Goal: Task Accomplishment & Management: Manage account settings

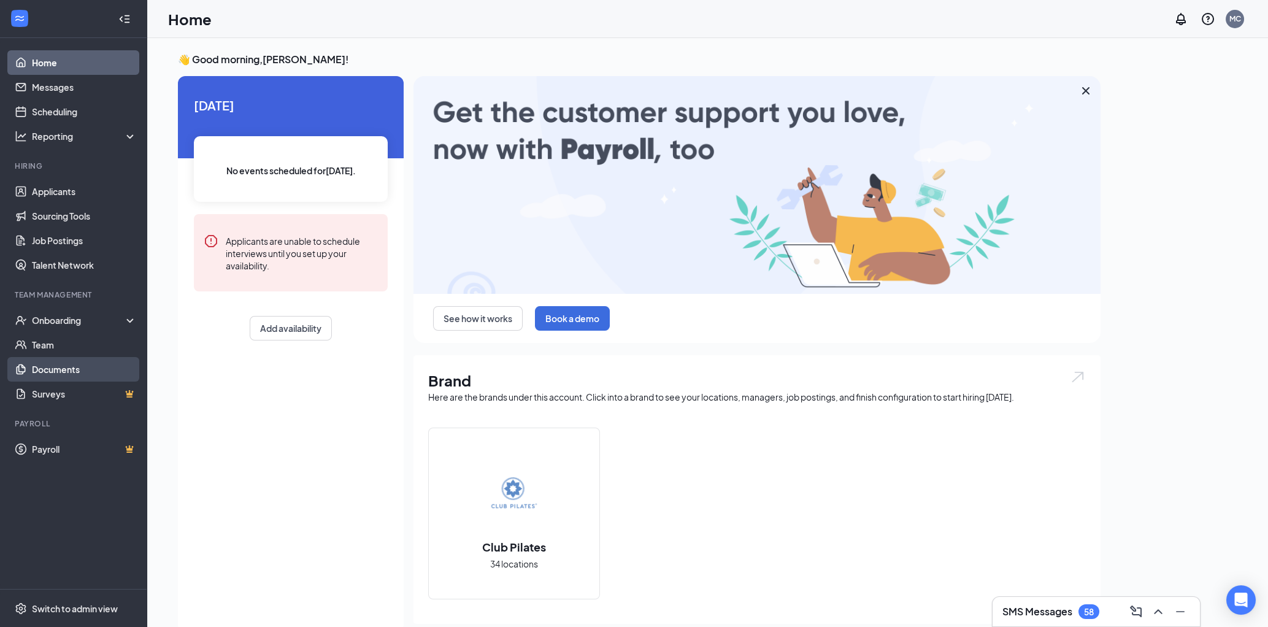
click at [63, 371] on link "Documents" at bounding box center [84, 369] width 105 height 25
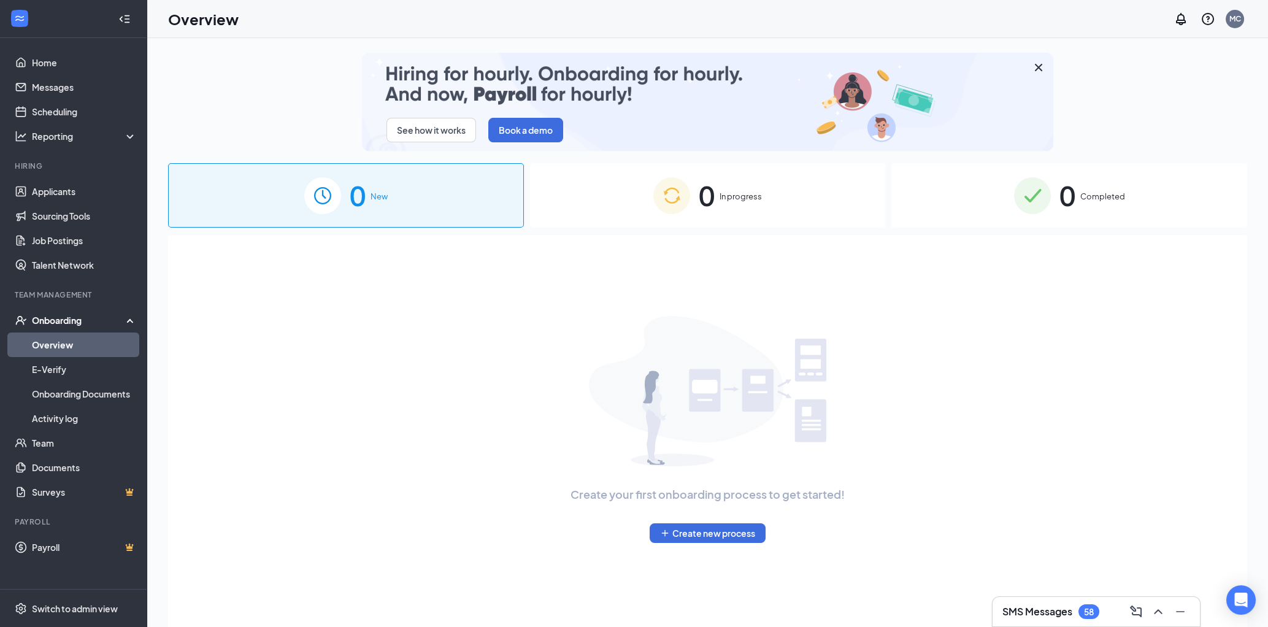
click at [785, 202] on div "0 In progress" at bounding box center [708, 195] width 356 height 64
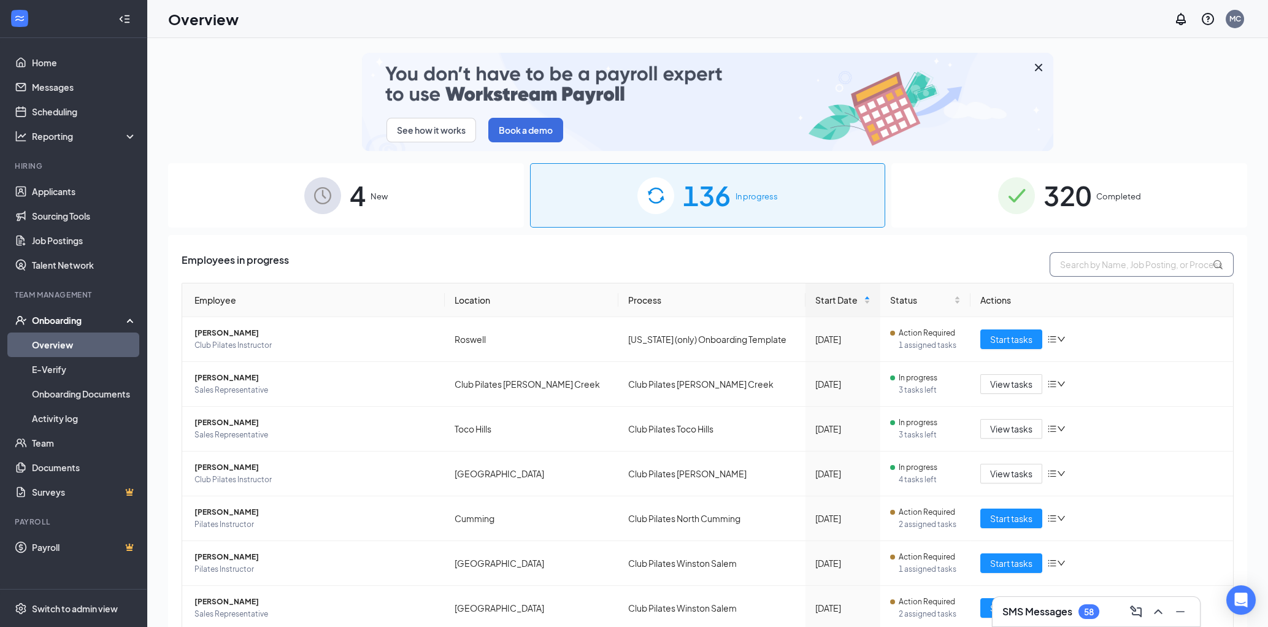
click at [1084, 267] on input "text" at bounding box center [1142, 264] width 184 height 25
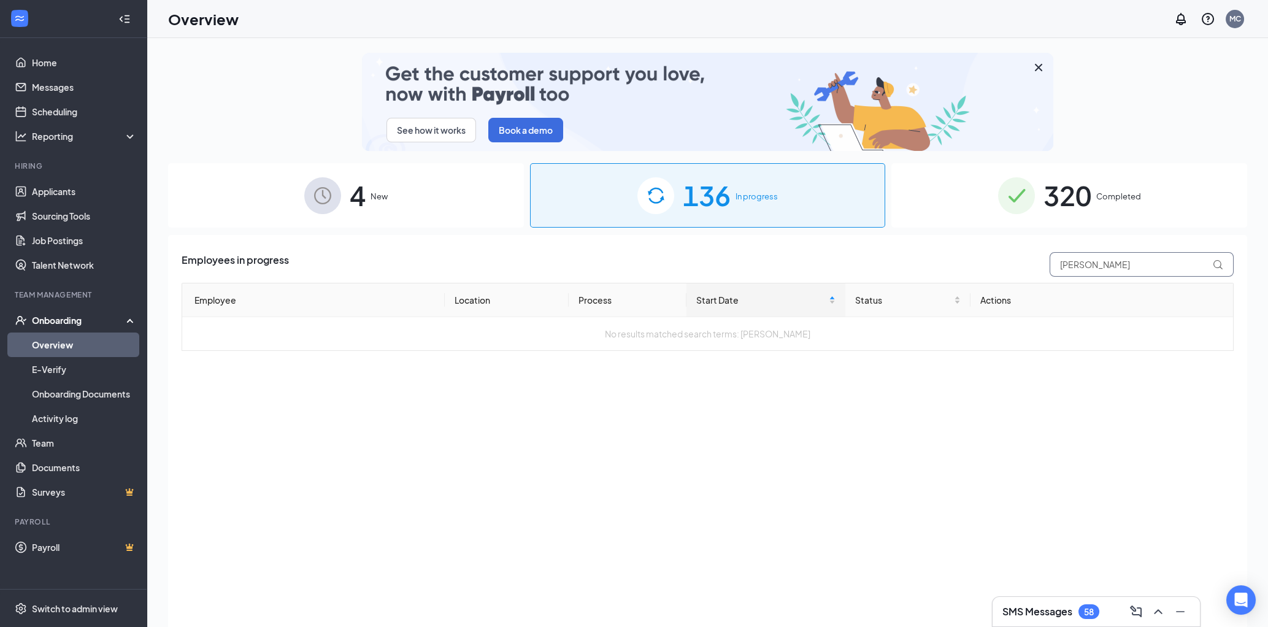
type input "[PERSON_NAME]"
click at [1117, 196] on span "Completed" at bounding box center [1118, 196] width 45 height 12
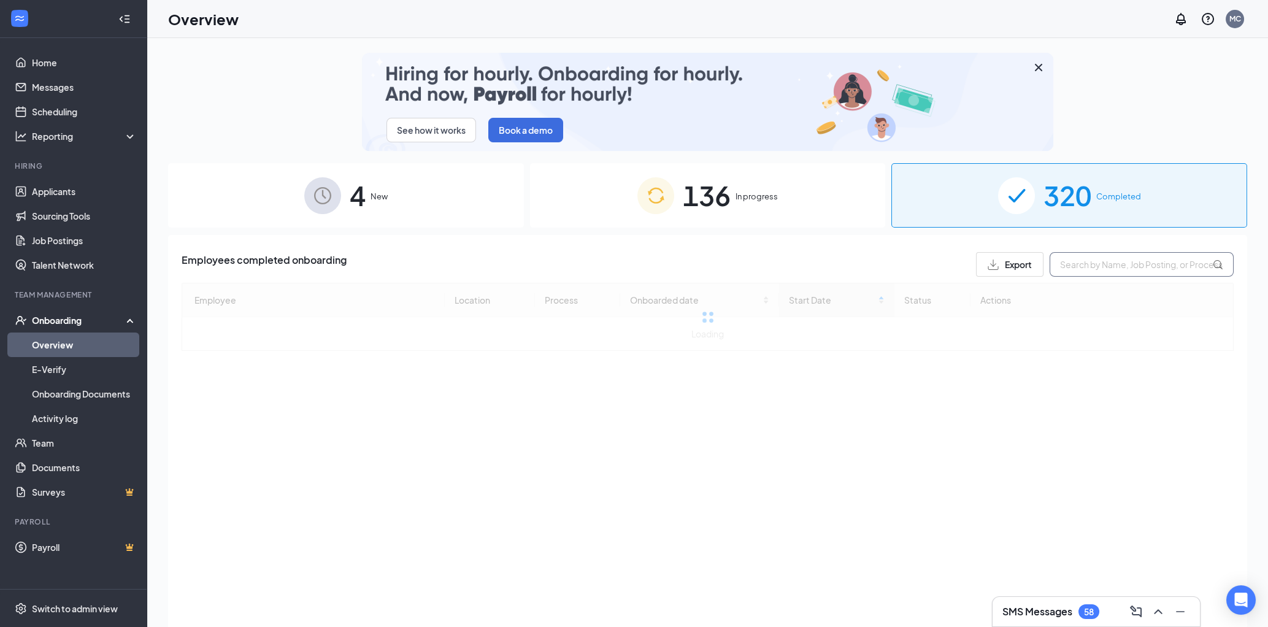
click at [1108, 264] on input "text" at bounding box center [1142, 264] width 184 height 25
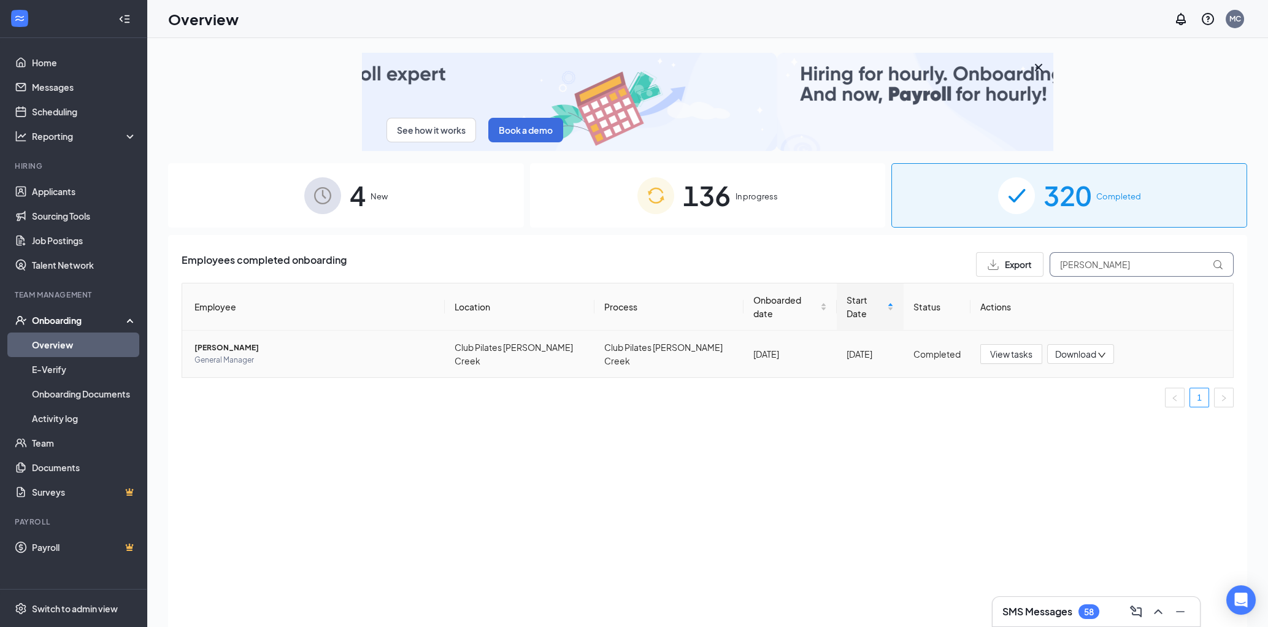
type input "[PERSON_NAME]"
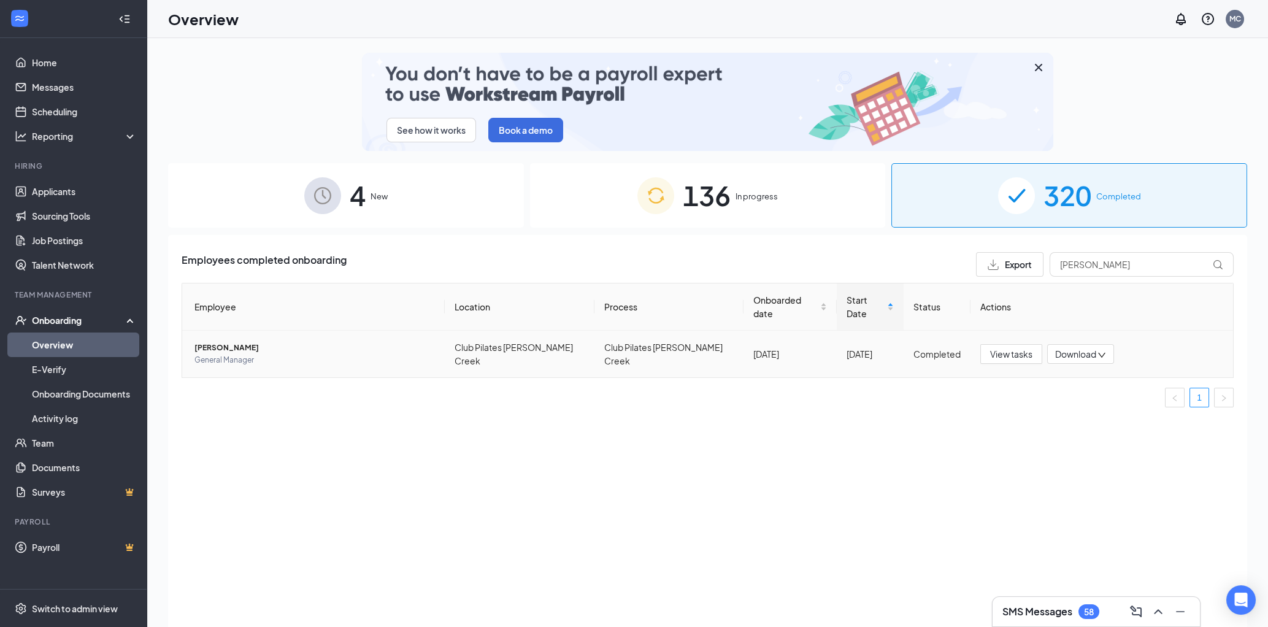
click at [227, 342] on span "[PERSON_NAME]" at bounding box center [314, 348] width 240 height 12
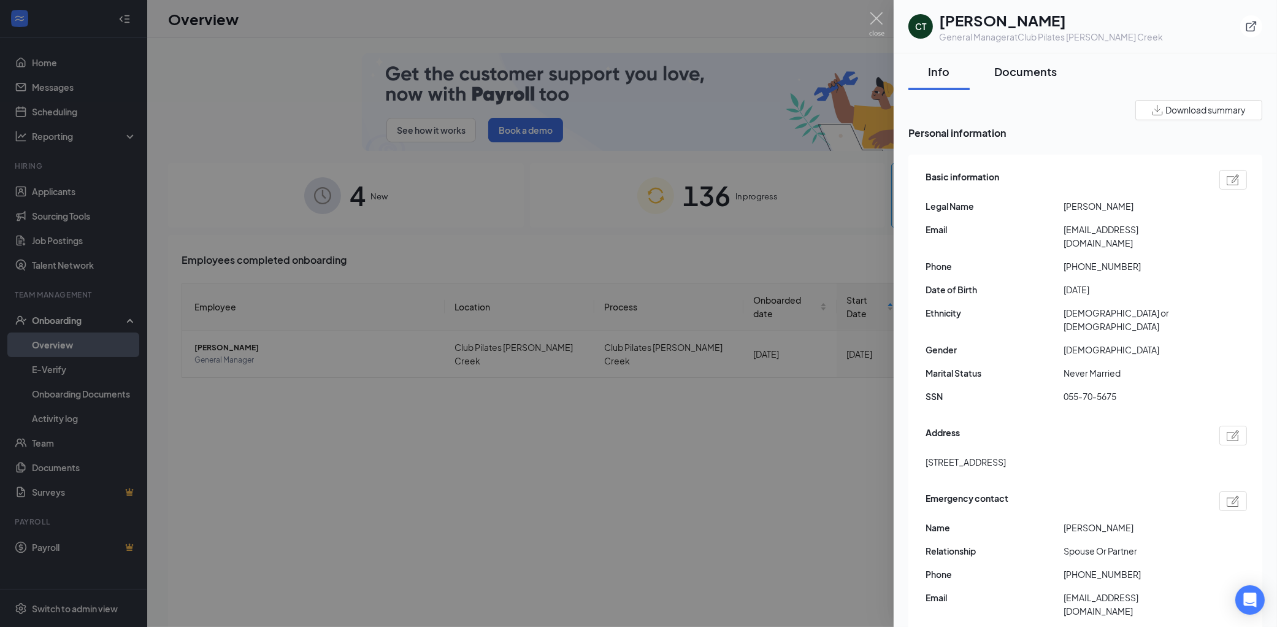
click at [1023, 75] on div "Documents" at bounding box center [1025, 71] width 63 height 15
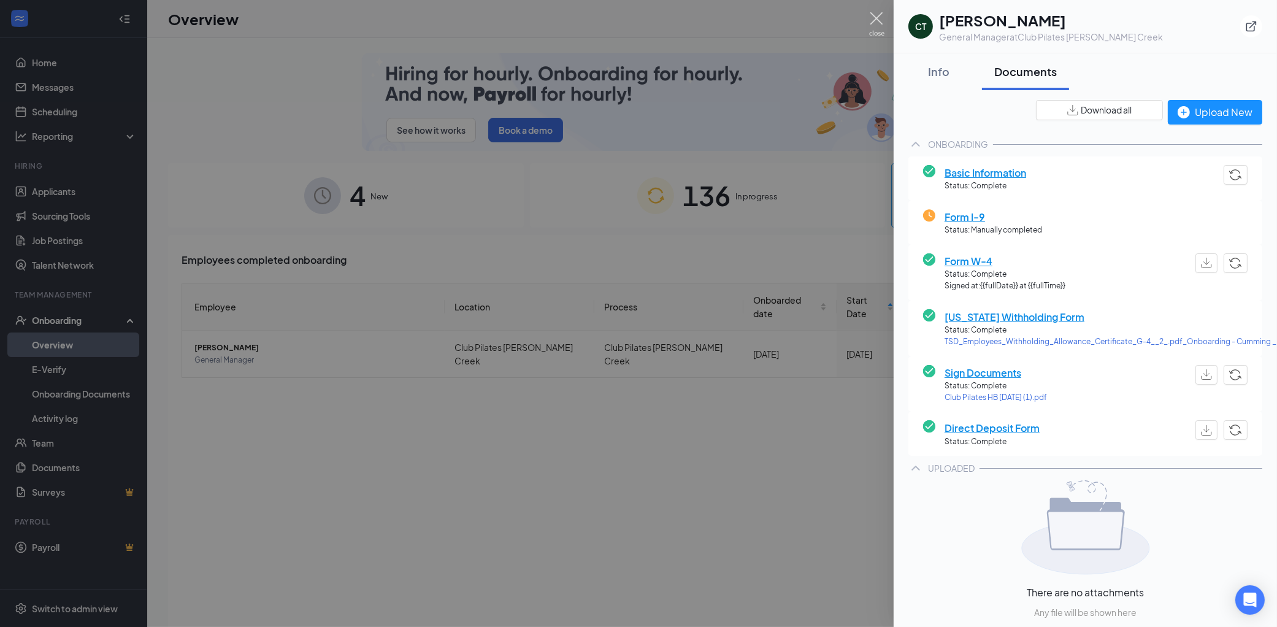
click at [875, 17] on img at bounding box center [876, 24] width 15 height 24
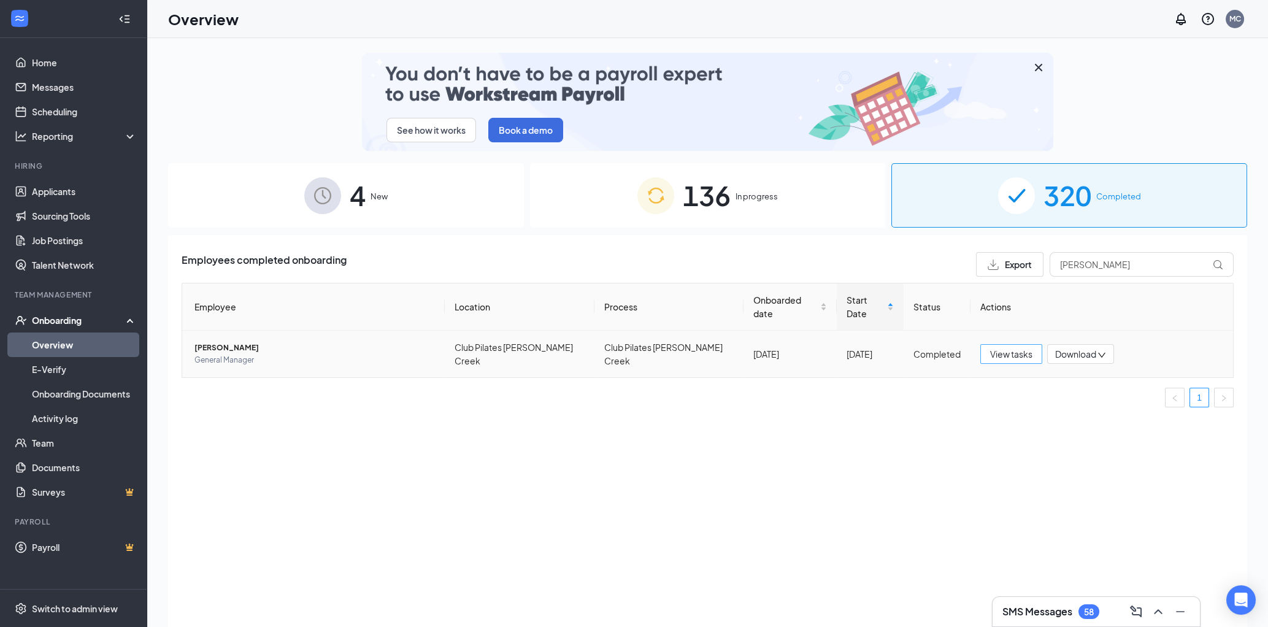
click at [999, 347] on span "View tasks" at bounding box center [1011, 353] width 42 height 13
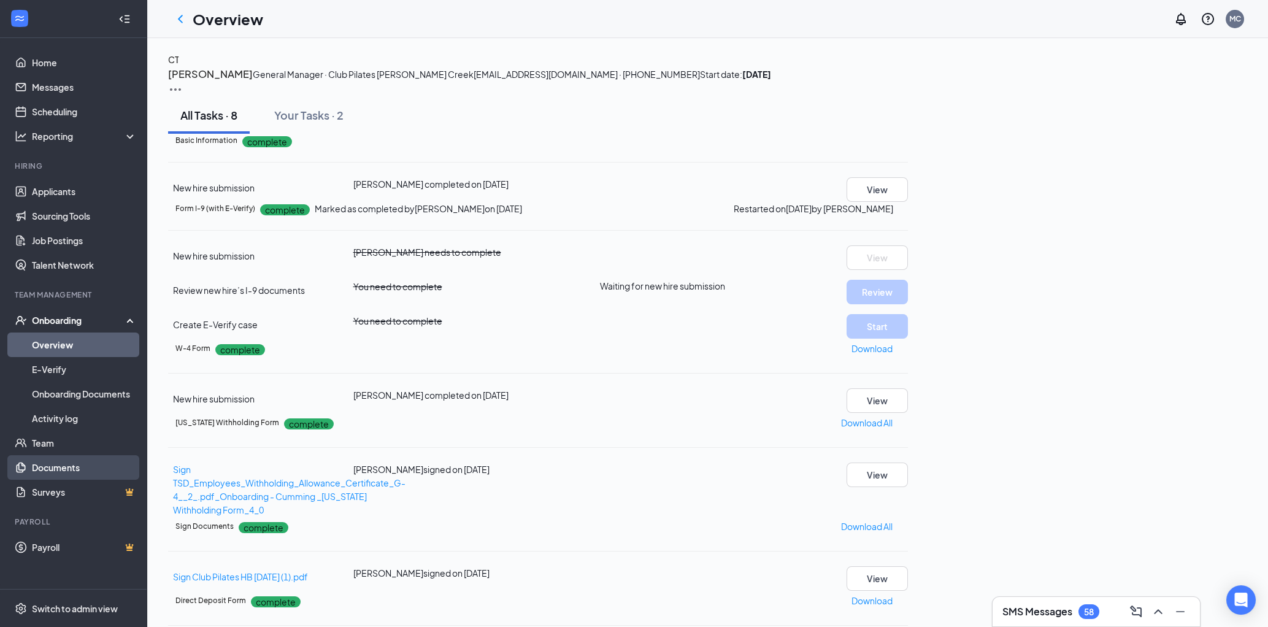
click at [44, 464] on link "Documents" at bounding box center [84, 467] width 105 height 25
